Goal: Information Seeking & Learning: Learn about a topic

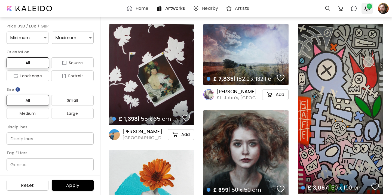
click at [367, 8] on span "5" at bounding box center [368, 6] width 5 height 5
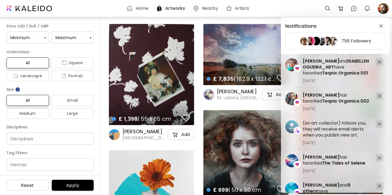
click at [380, 10] on div "Notifications 756 Followers [PERSON_NAME] has favorited Teqnic Organica 002 [DA…" at bounding box center [196, 97] width 392 height 195
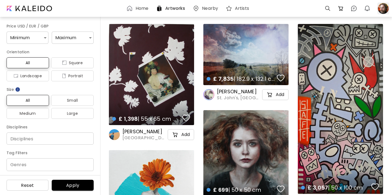
click at [380, 12] on div at bounding box center [383, 8] width 12 height 12
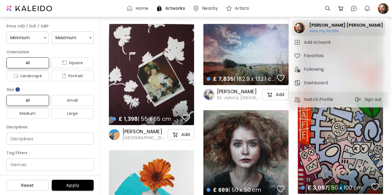
click at [340, 32] on h6 "View my Profile" at bounding box center [345, 31] width 73 height 5
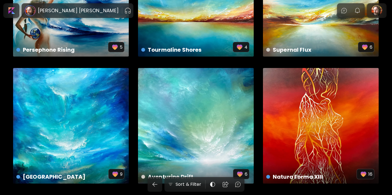
scroll to position [353, 0]
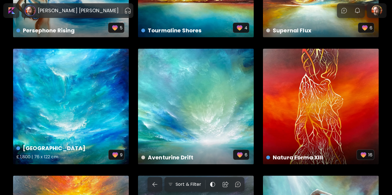
click at [93, 121] on div "Seraphinite Falls £ 1,800 | 76 x 122 cm 9" at bounding box center [71, 107] width 116 height 116
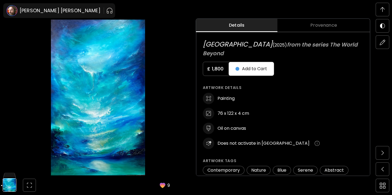
scroll to position [260, 0]
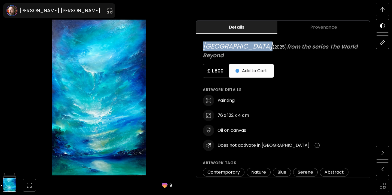
drag, startPoint x: 256, startPoint y: 46, endPoint x: 203, endPoint y: 48, distance: 53.6
click at [203, 48] on h6 "Seraphinite Falls ( 2025 ) from the series The World Beyond" at bounding box center [283, 50] width 160 height 18
copy span "[GEOGRAPHIC_DATA]"
click at [377, 7] on span at bounding box center [381, 9] width 11 height 11
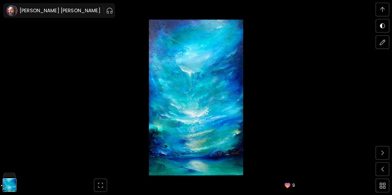
scroll to position [0, 0]
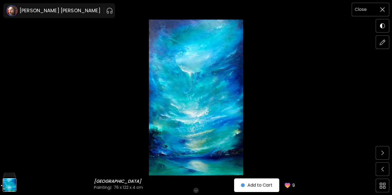
click at [372, 9] on div "Close" at bounding box center [364, 9] width 24 height 7
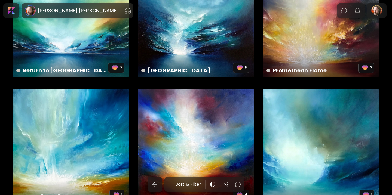
scroll to position [3079, 0]
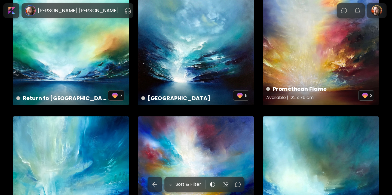
click at [317, 70] on div "Promethean Flame Available | 122 x 76 cm 3" at bounding box center [321, 47] width 116 height 116
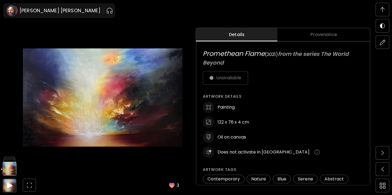
scroll to position [232, 0]
click at [385, 10] on span at bounding box center [381, 9] width 11 height 11
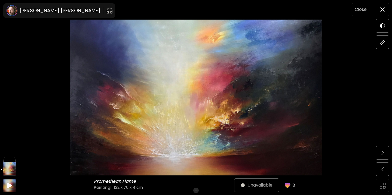
click at [367, 10] on div "Close" at bounding box center [364, 9] width 24 height 7
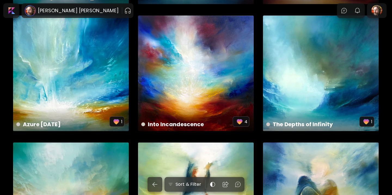
scroll to position [3188, 0]
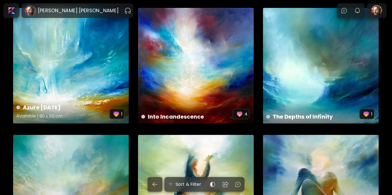
click at [101, 104] on h4 "Azure [DATE]" at bounding box center [62, 107] width 93 height 8
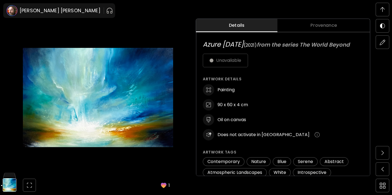
scroll to position [280, 0]
click at [378, 6] on span at bounding box center [381, 9] width 11 height 11
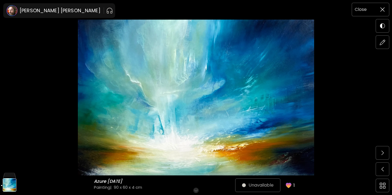
click at [380, 14] on span at bounding box center [381, 9] width 11 height 11
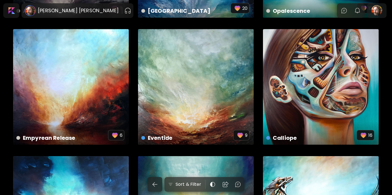
scroll to position [2779, 0]
